Goal: Find specific page/section: Find specific page/section

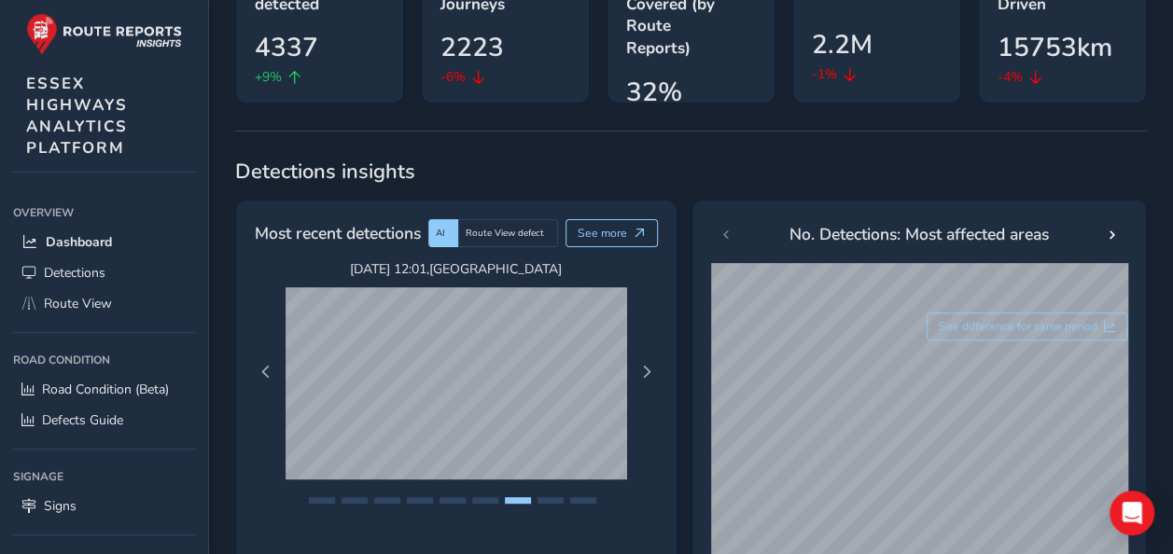
scroll to position [280, 0]
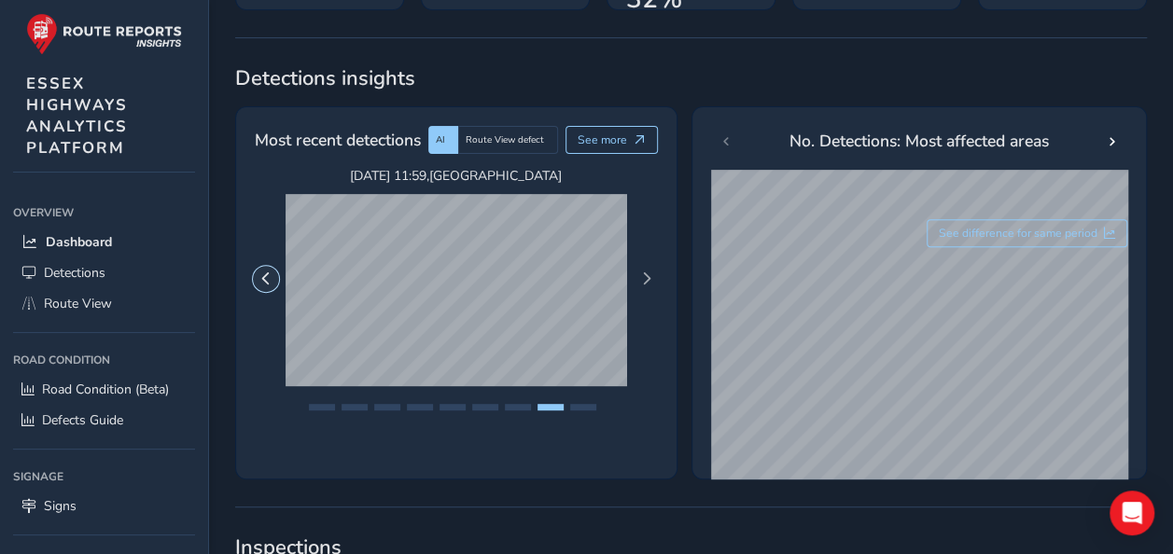
click at [274, 270] on button "Previous Page" at bounding box center [266, 279] width 26 height 26
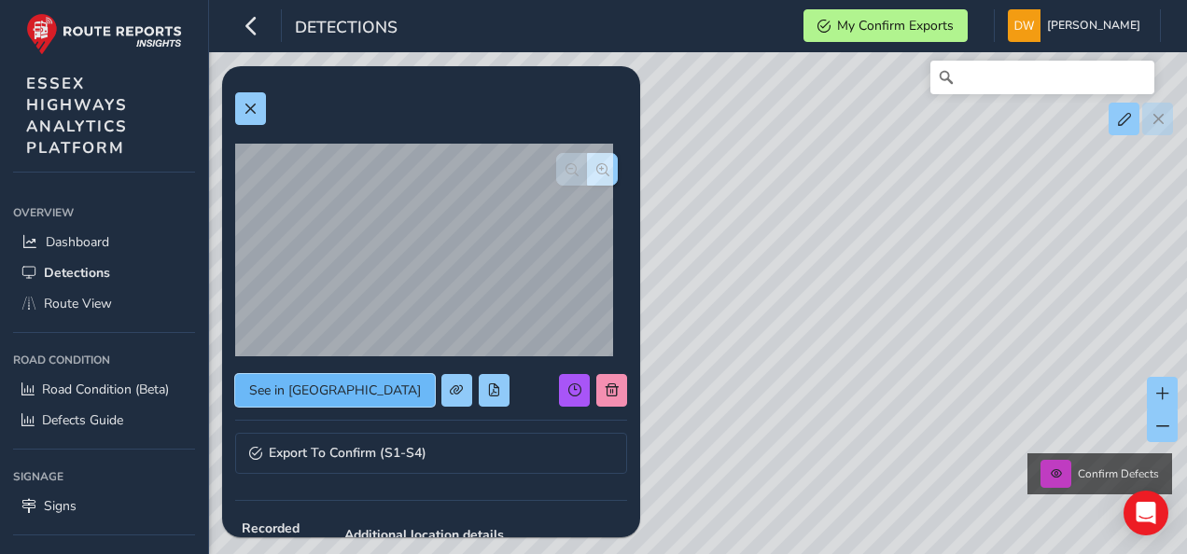
click at [346, 391] on span "See in Route View" at bounding box center [335, 391] width 172 height 18
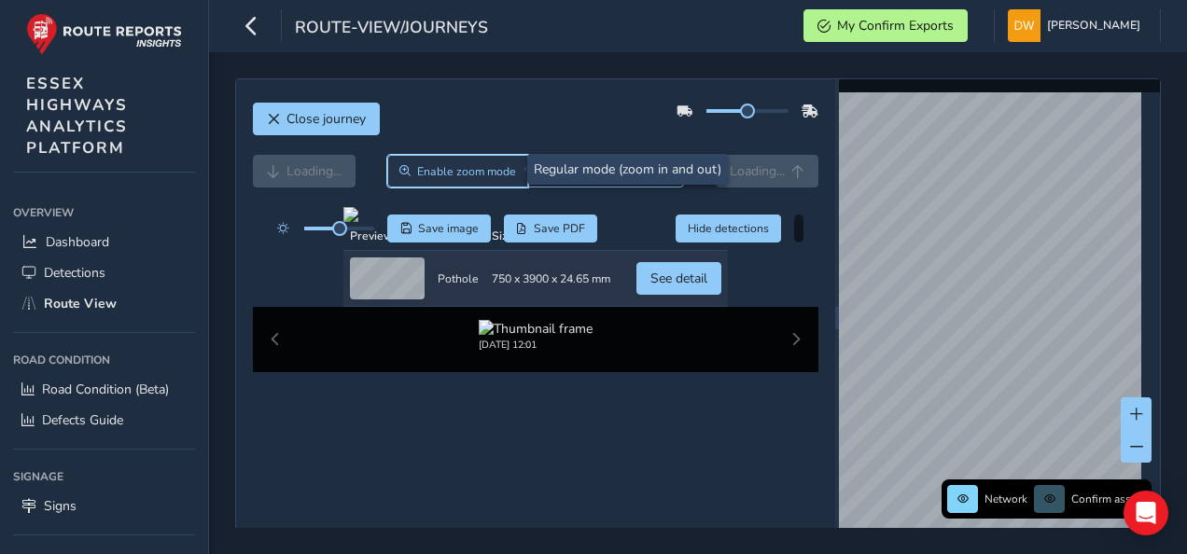
click at [421, 183] on button "Enable zoom mode" at bounding box center [458, 171] width 142 height 33
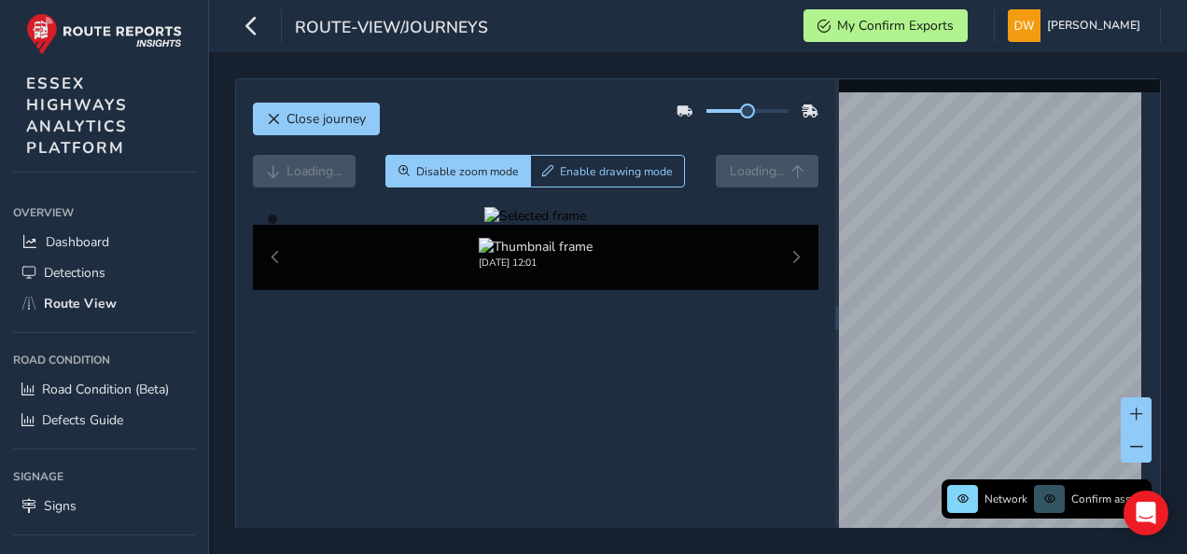
click at [555, 225] on div at bounding box center [535, 216] width 102 height 18
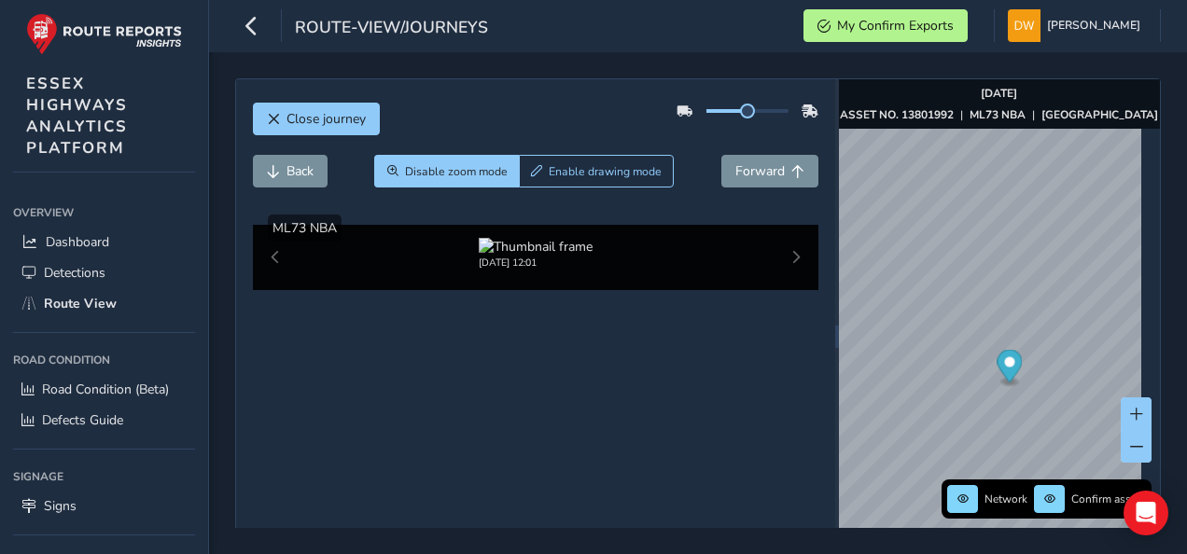
click at [563, 401] on img at bounding box center [640, 213] width 2688 height 1512
click at [562, 225] on div at bounding box center [535, 216] width 102 height 18
click at [561, 399] on img at bounding box center [648, 220] width 2688 height 1512
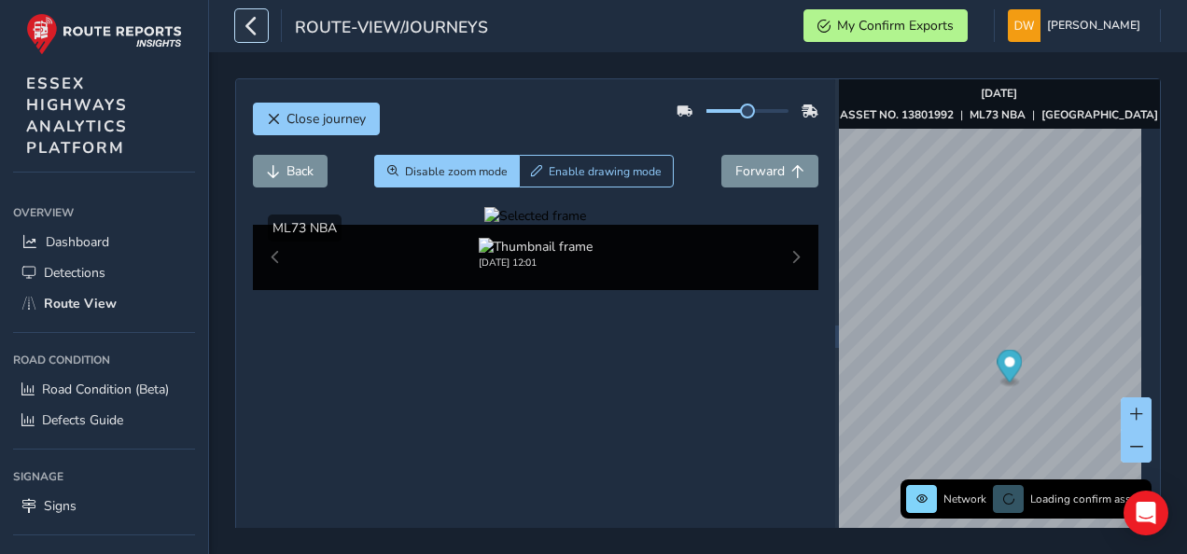
click at [250, 20] on icon "button" at bounding box center [252, 25] width 20 height 33
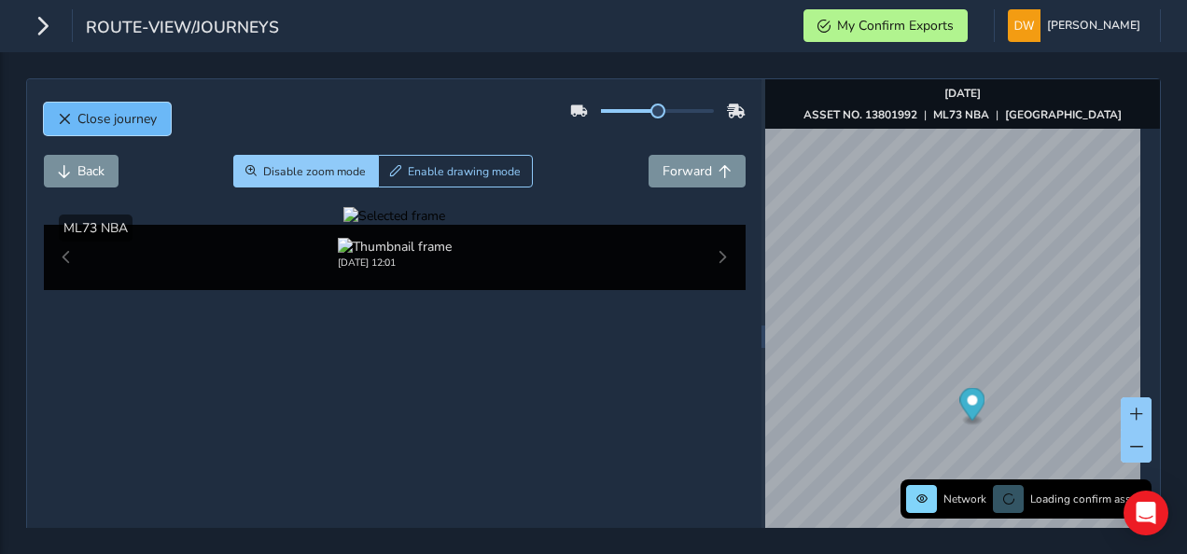
click at [113, 123] on span "Close journey" at bounding box center [116, 119] width 79 height 18
